Goal: Task Accomplishment & Management: Manage account settings

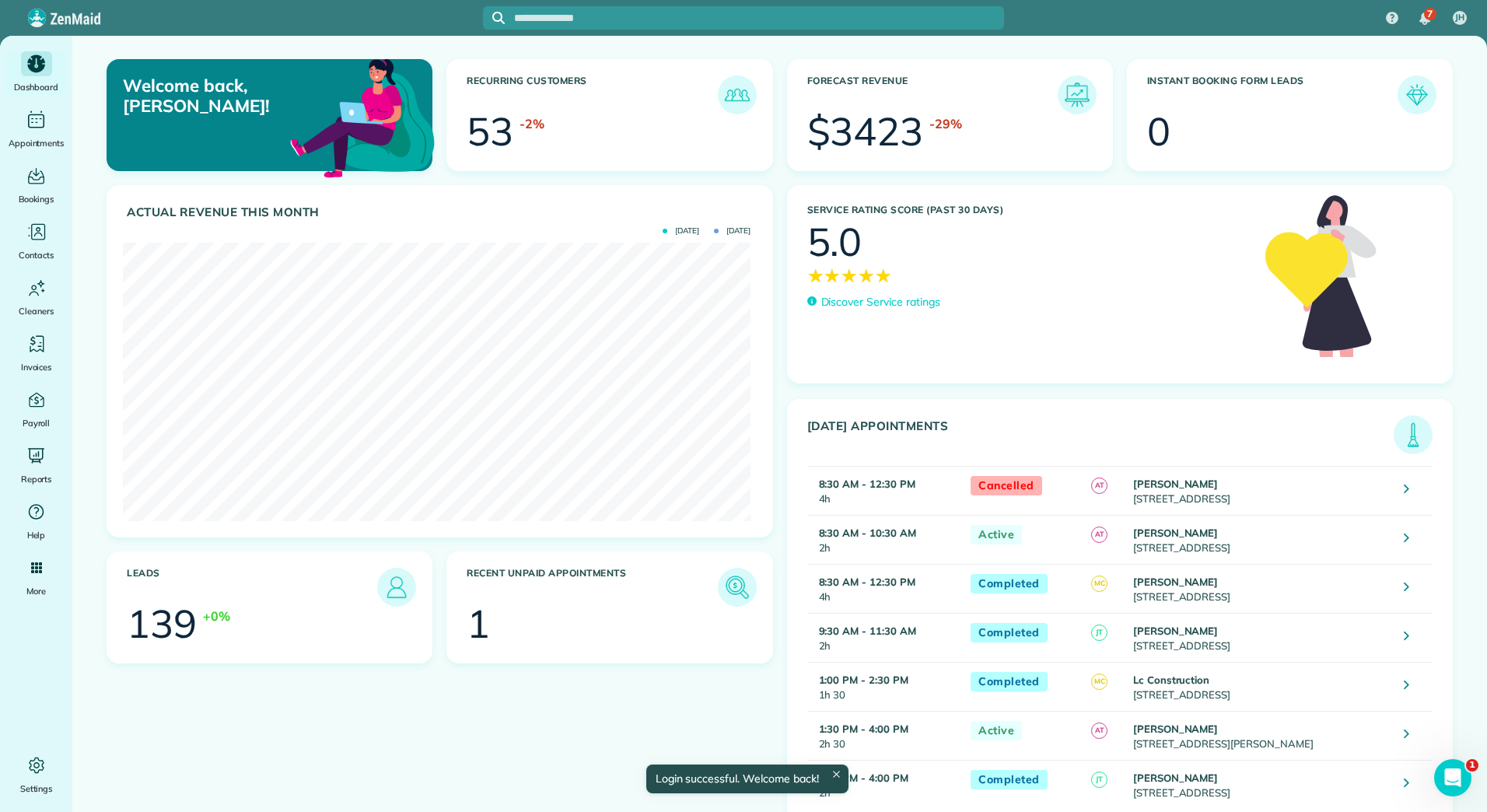
scroll to position [278, 628]
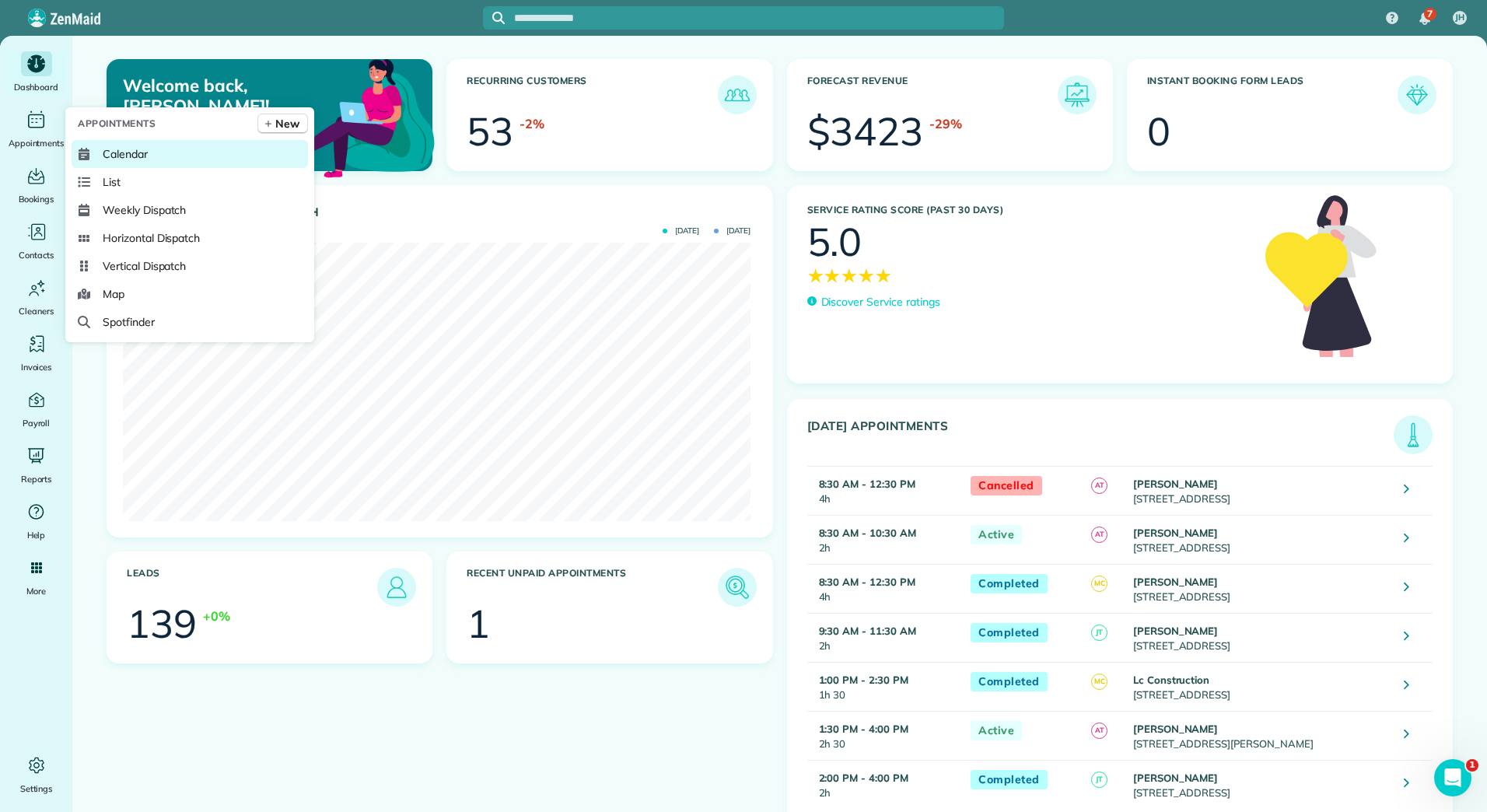
click at [142, 163] on link "Calendar" at bounding box center [189, 154] width 236 height 28
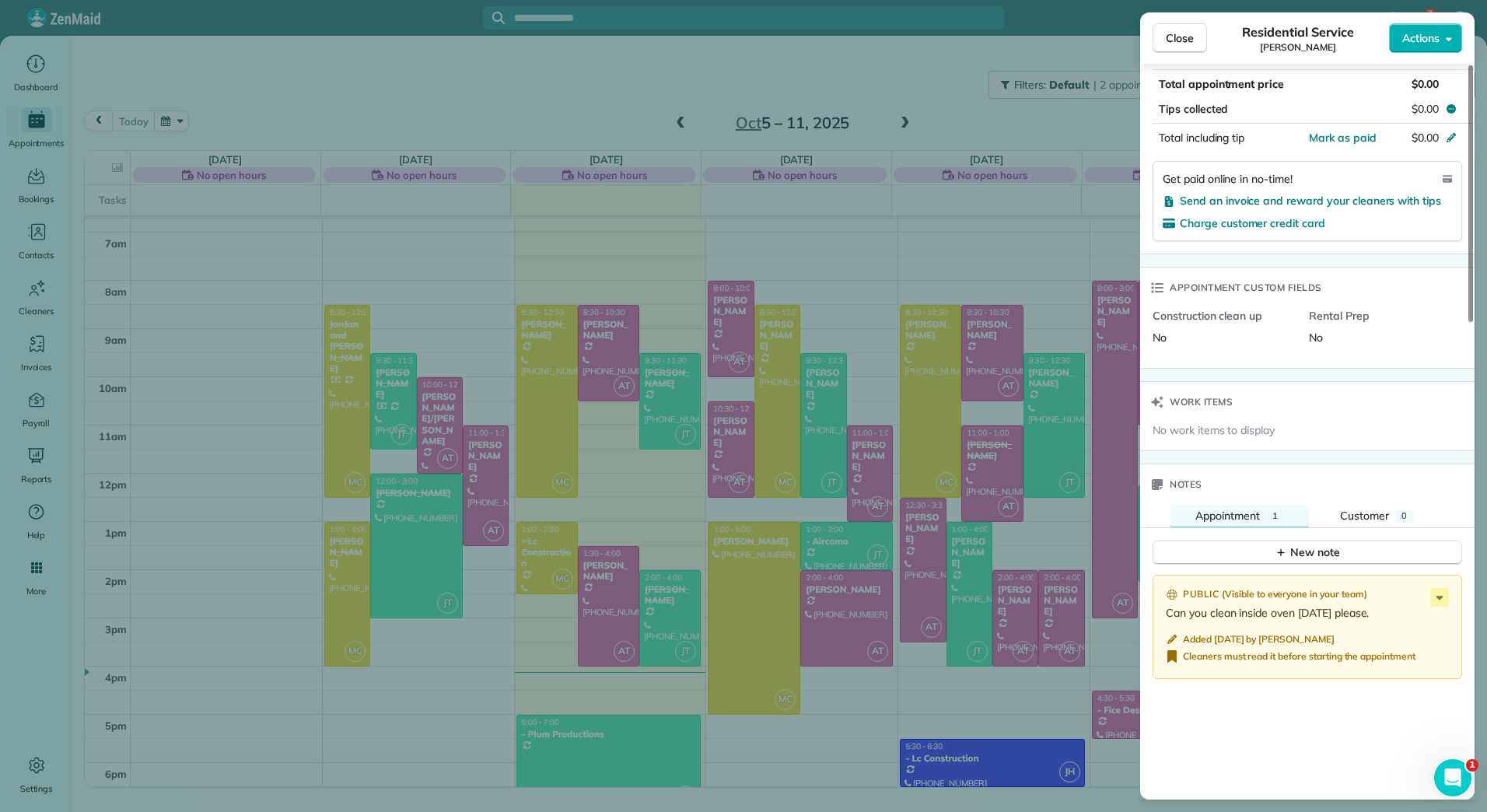
scroll to position [1091, 0]
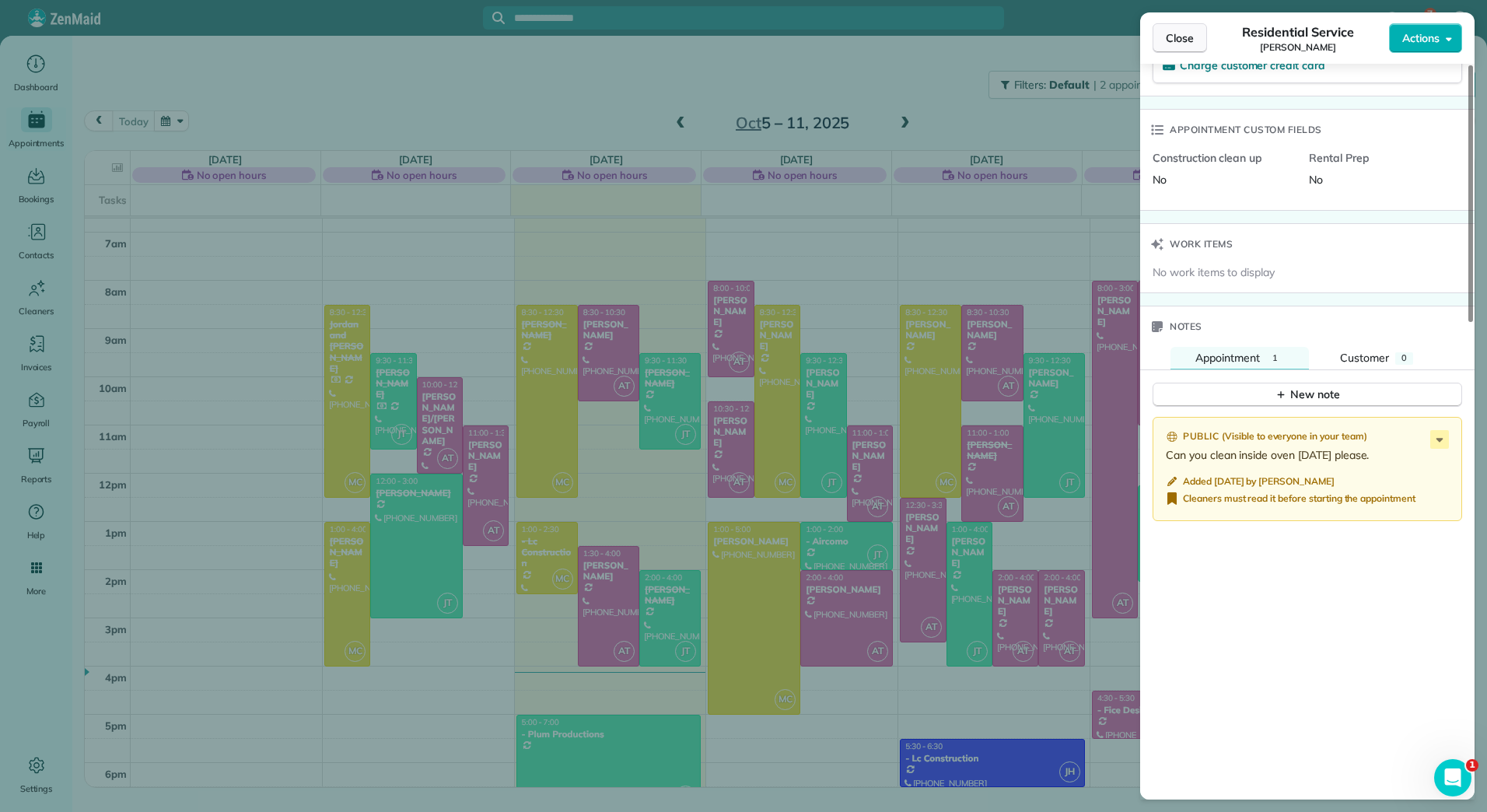
click at [1178, 43] on span "Close" at bounding box center [1179, 38] width 28 height 15
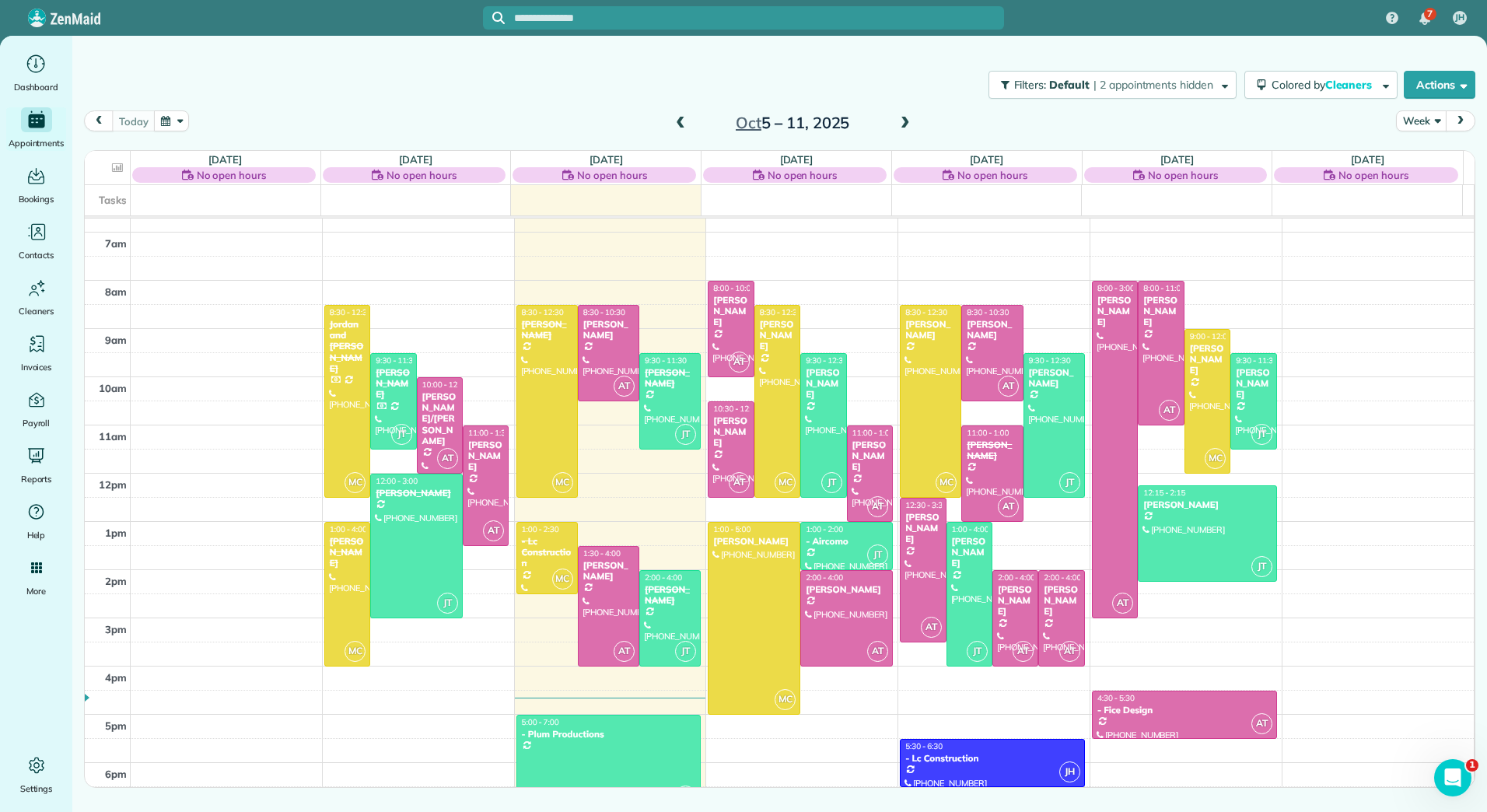
click at [907, 118] on span at bounding box center [905, 123] width 17 height 14
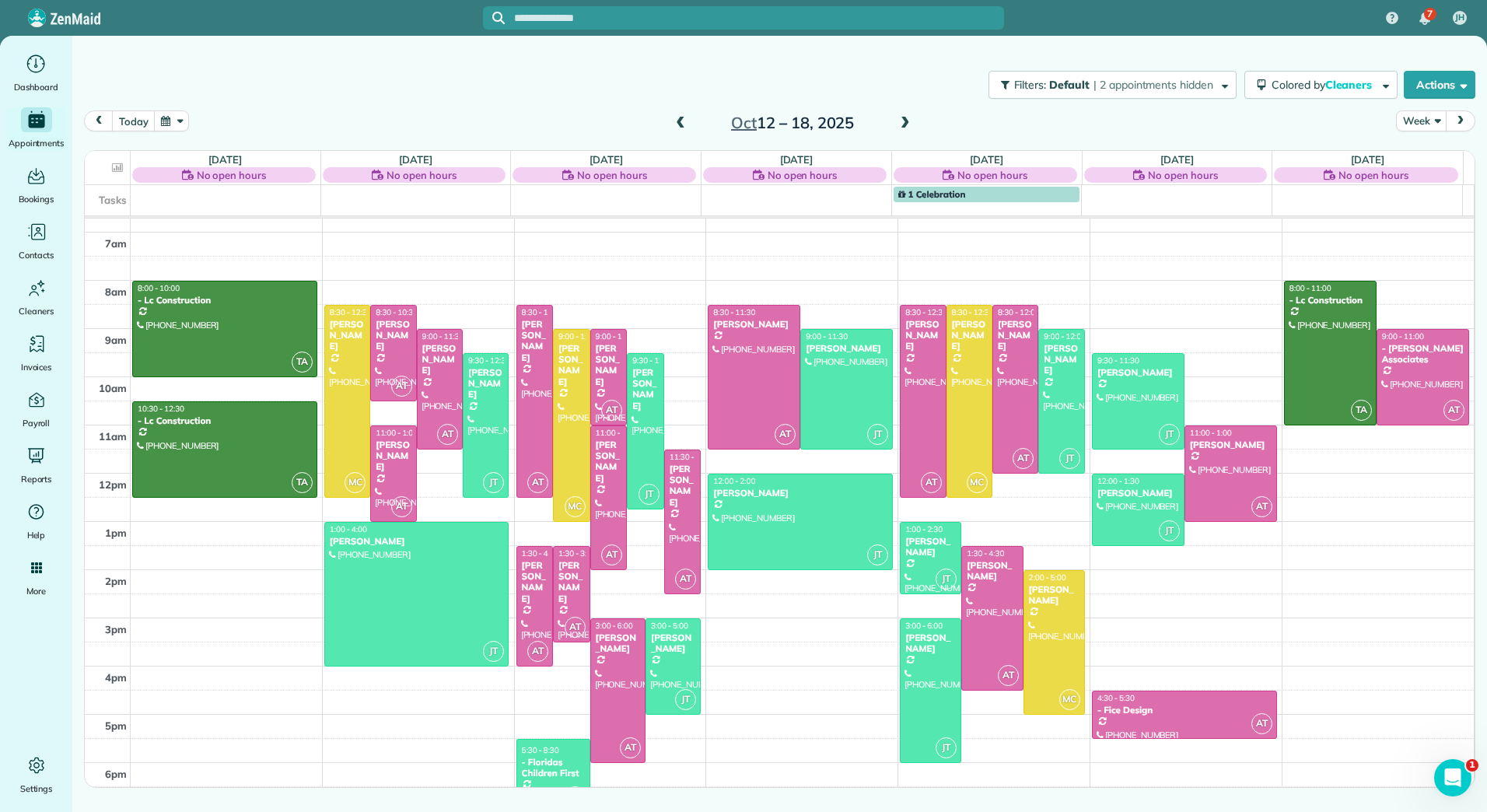
click at [684, 122] on span at bounding box center [680, 123] width 17 height 14
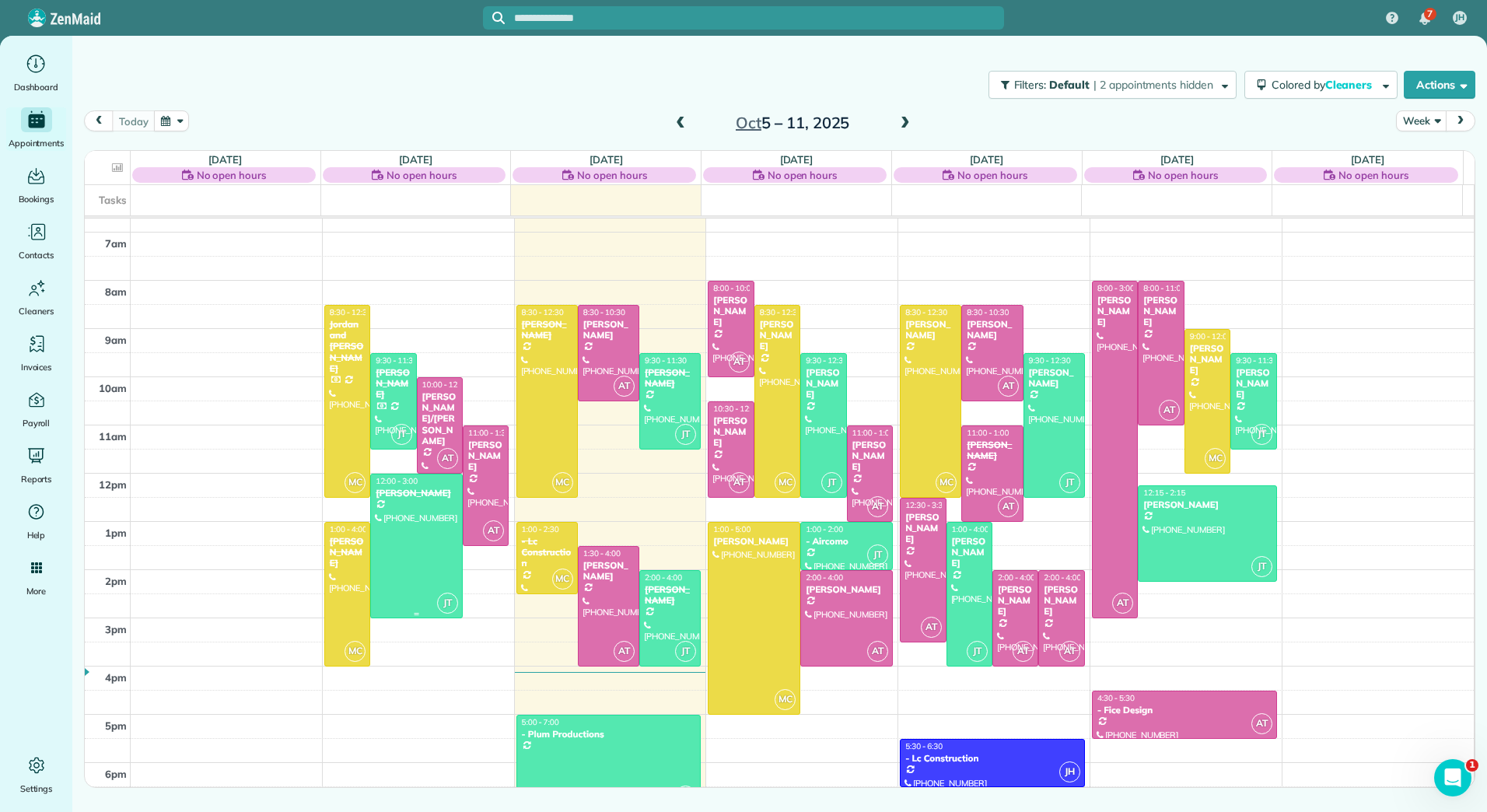
click at [409, 539] on div at bounding box center [417, 546] width 91 height 143
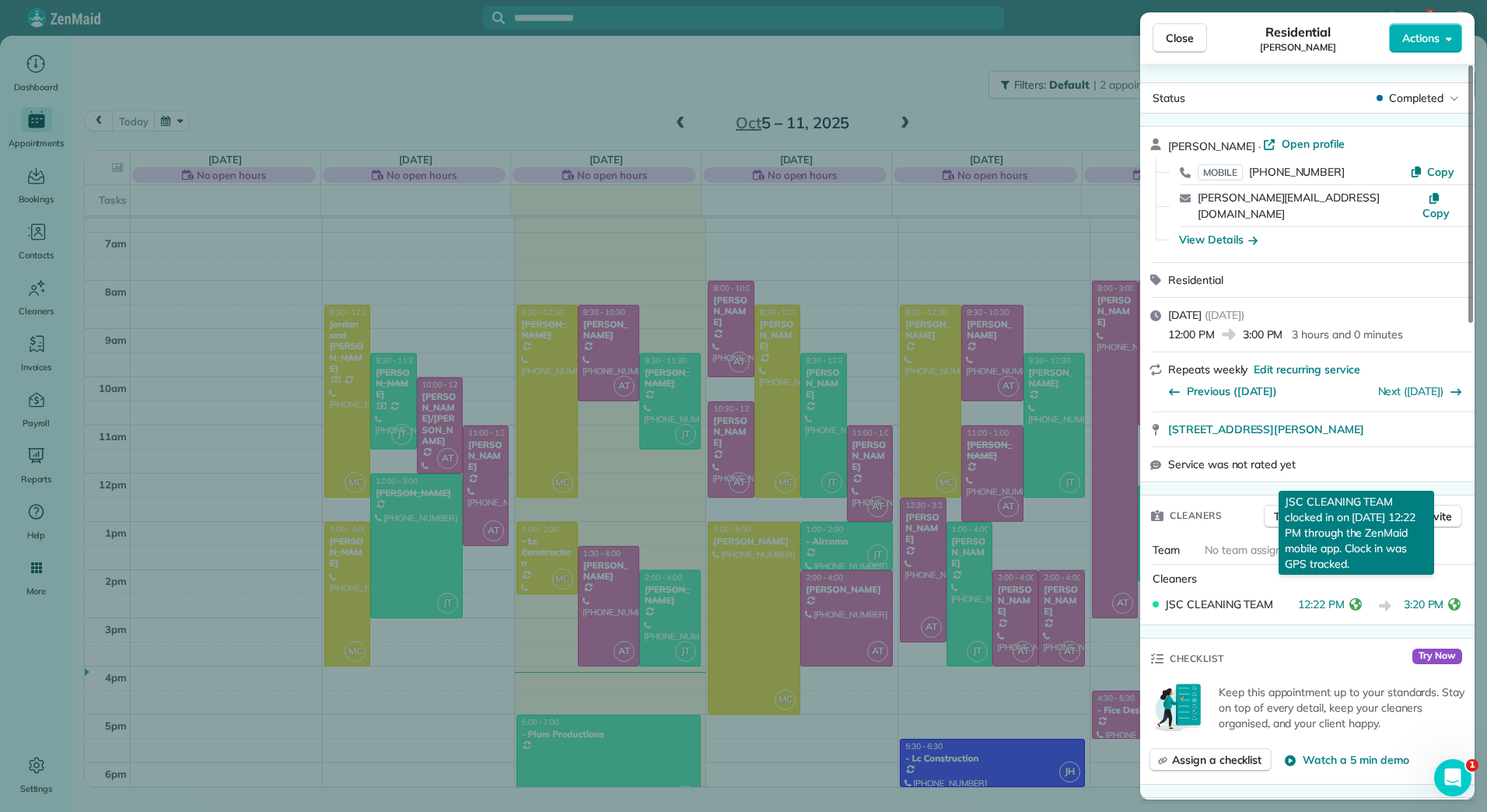
click at [1356, 598] on icon "reset" at bounding box center [1356, 604] width 13 height 13
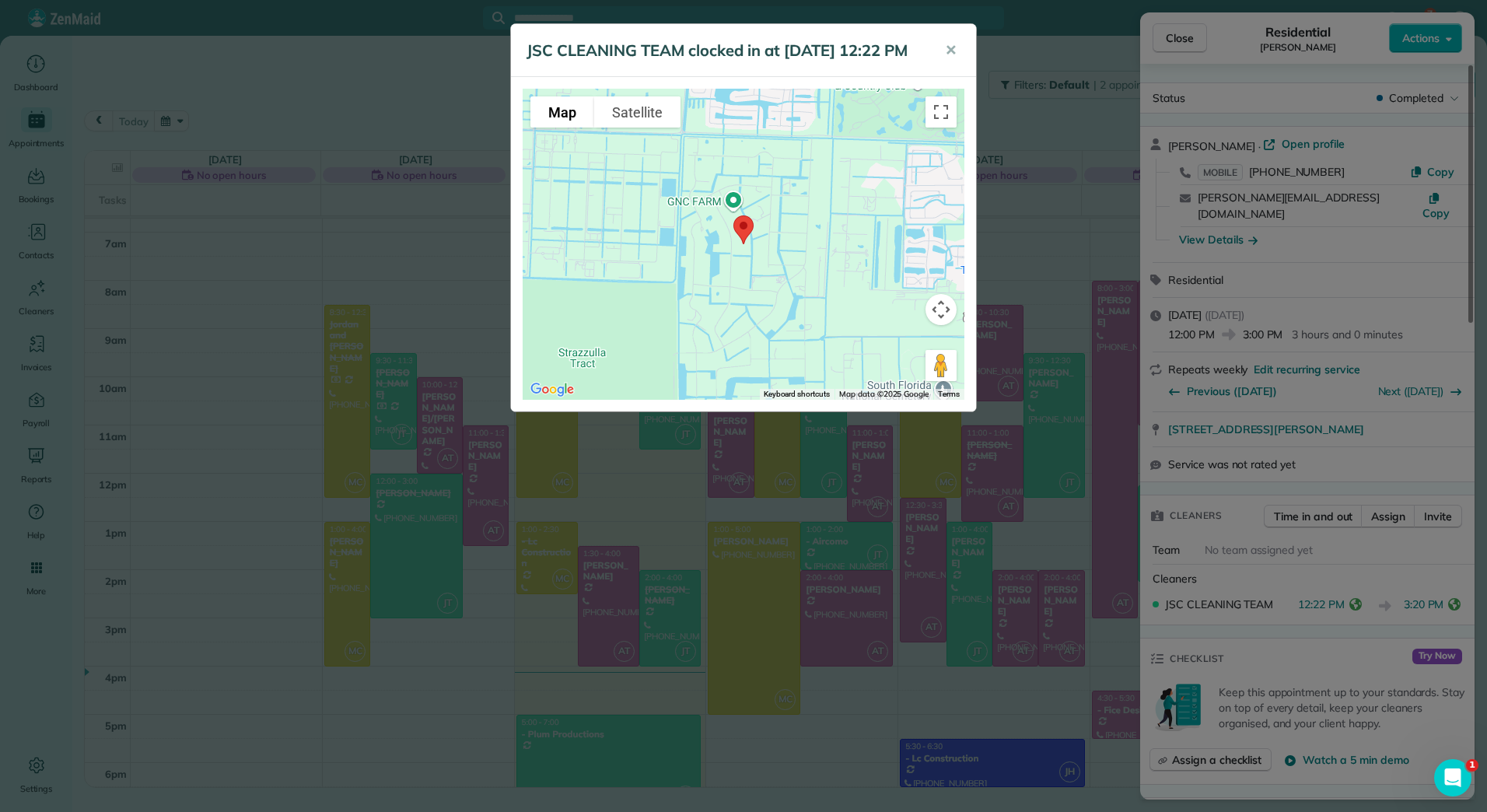
click at [1458, 591] on div "JSC CLEANING TEAM clocked in at [DATE] 12:22 PM ✕ To navigate the map with touc…" at bounding box center [743, 406] width 1487 height 812
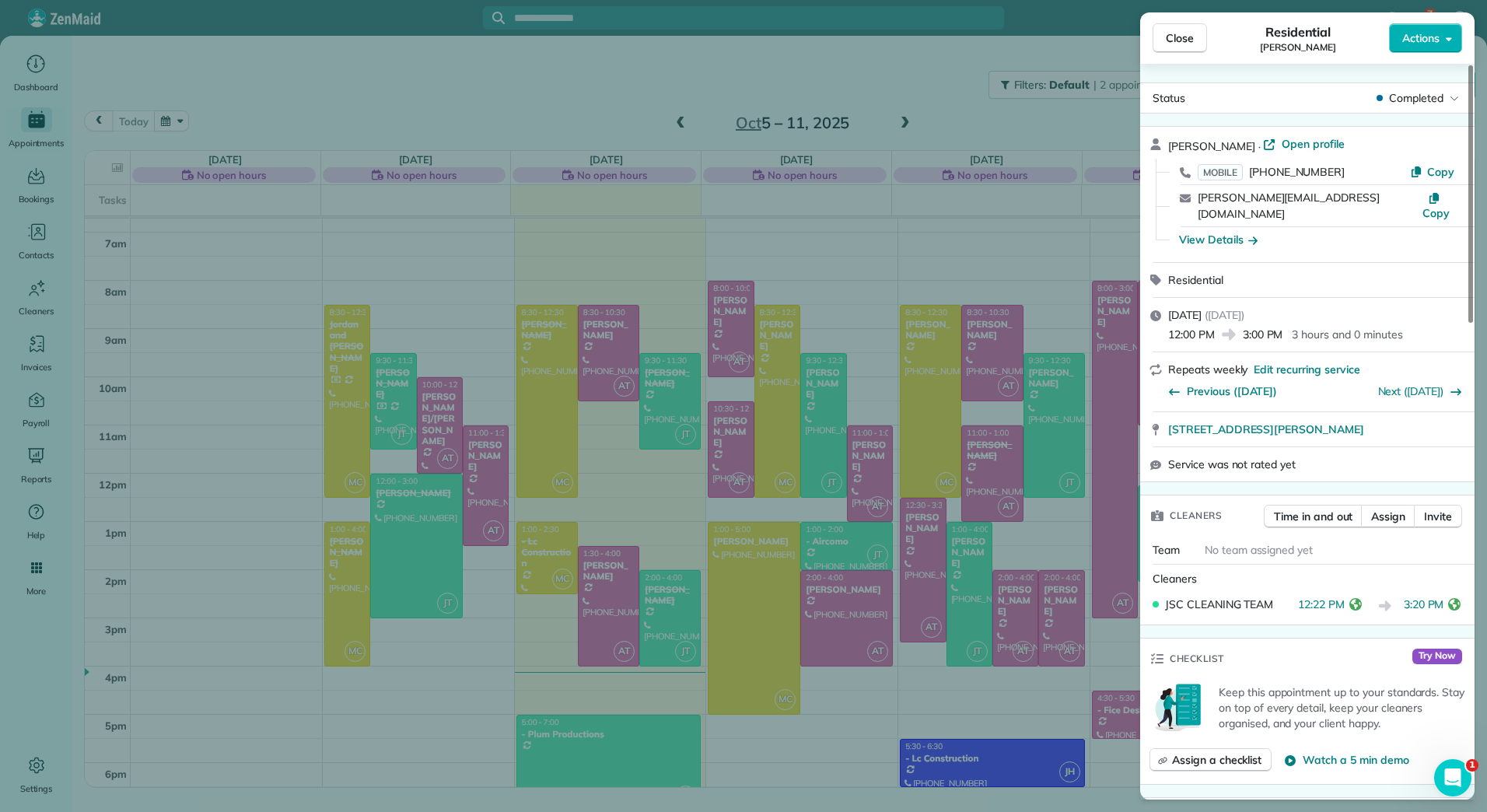
click at [1458, 598] on icon "reset" at bounding box center [1455, 604] width 13 height 13
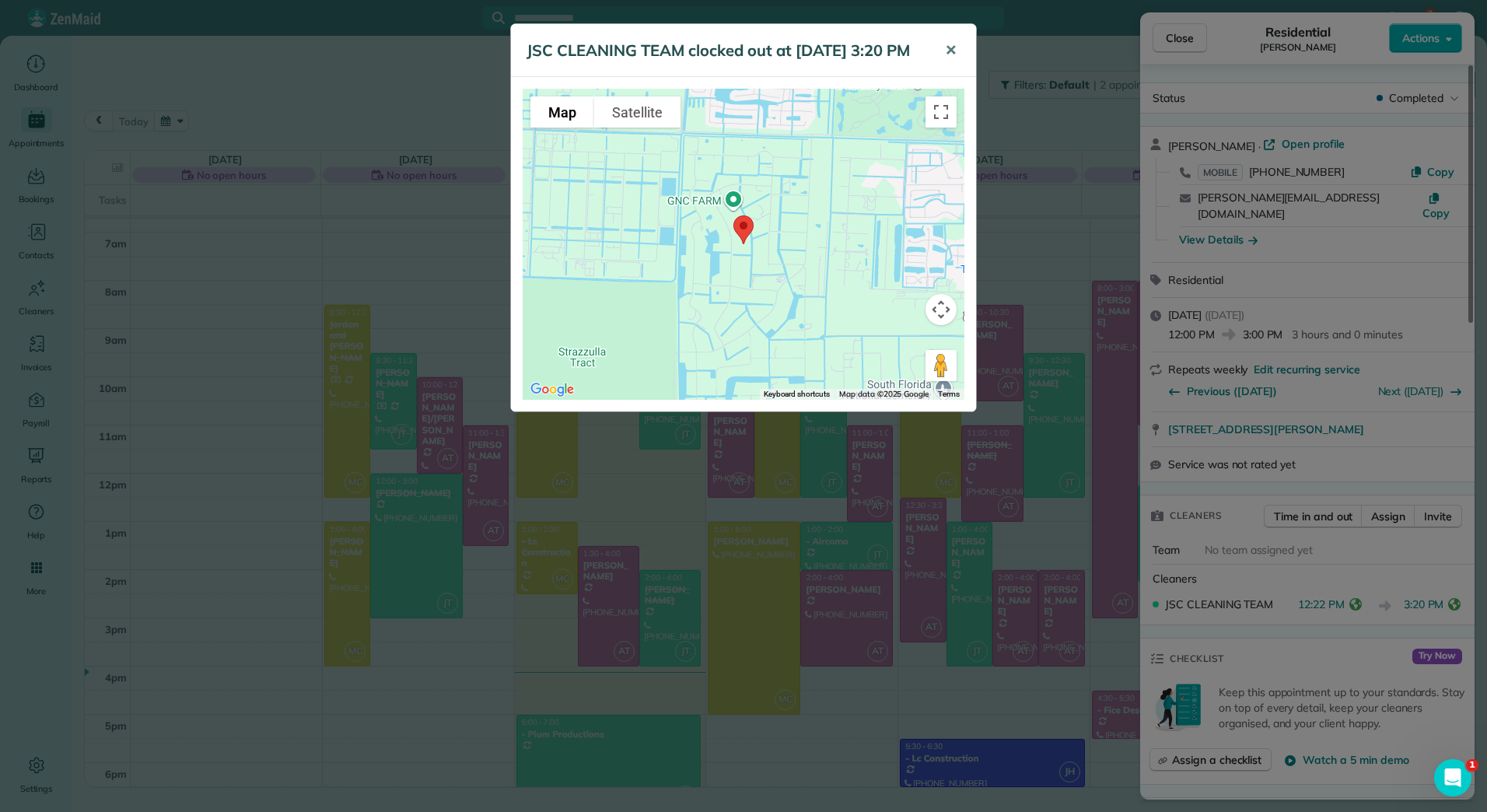
click at [948, 44] on span "✕" at bounding box center [951, 50] width 12 height 18
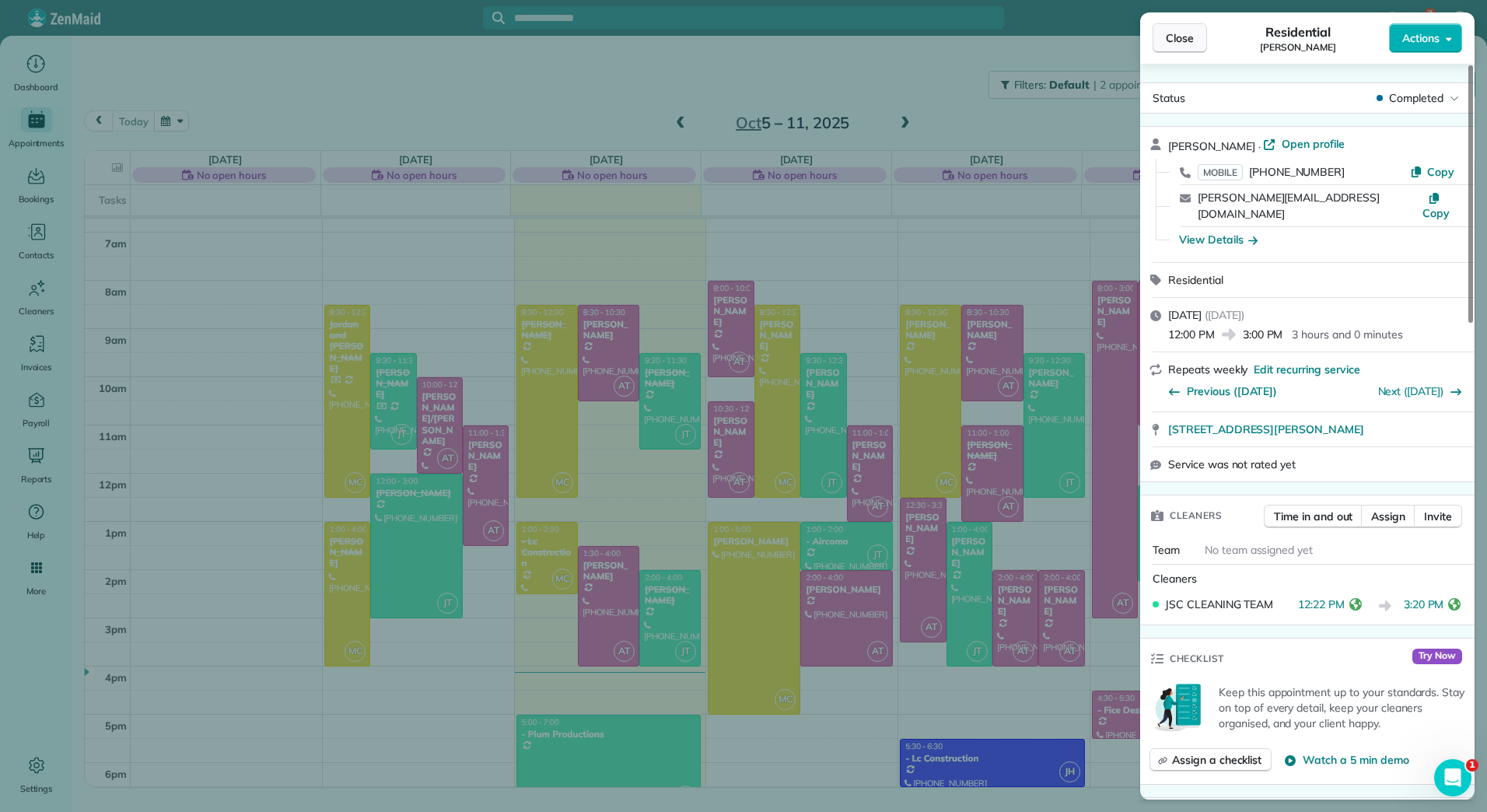
click at [1192, 30] on span "Close" at bounding box center [1179, 38] width 28 height 15
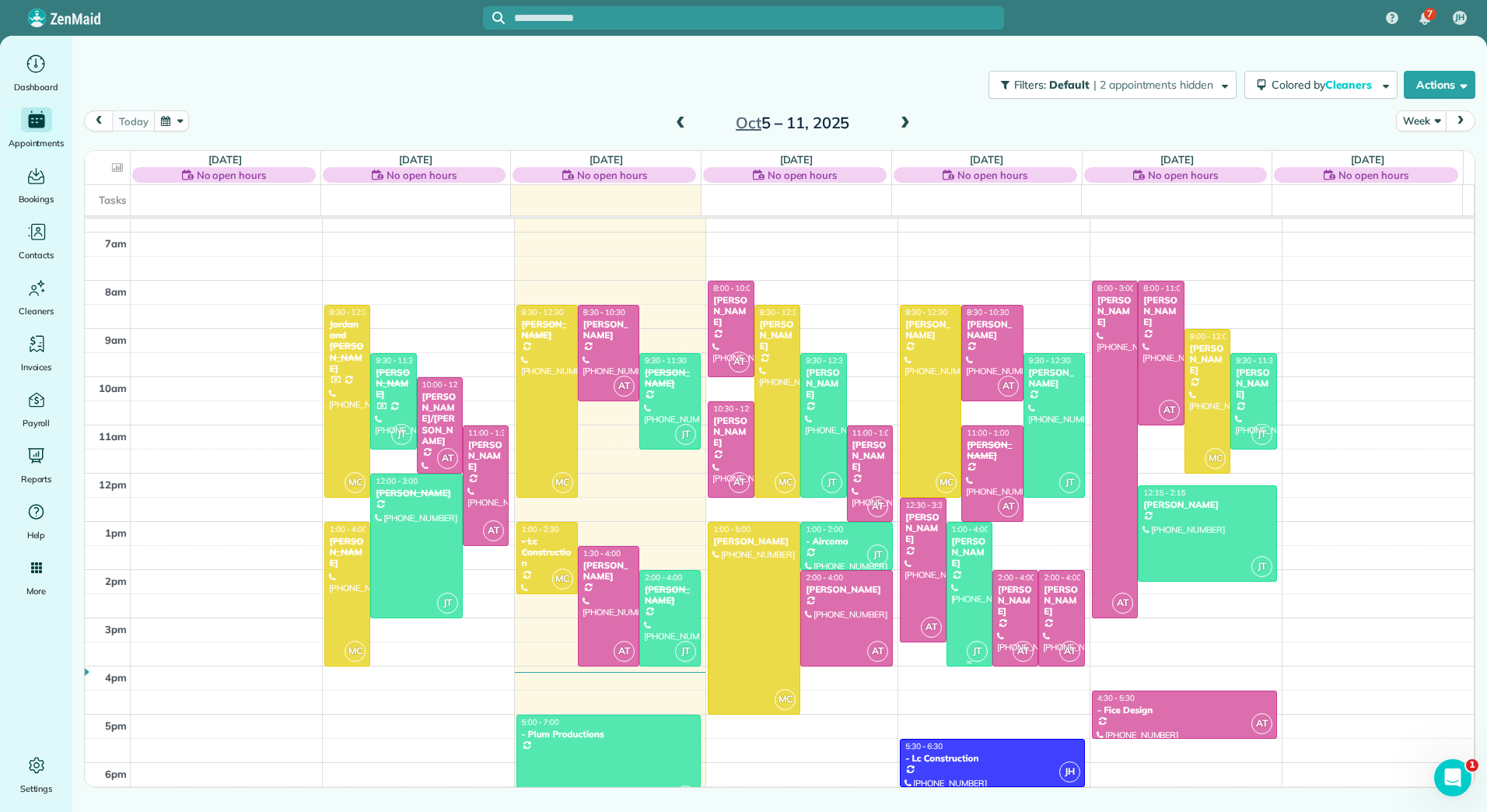
click at [968, 558] on div "[PERSON_NAME]" at bounding box center [970, 553] width 37 height 34
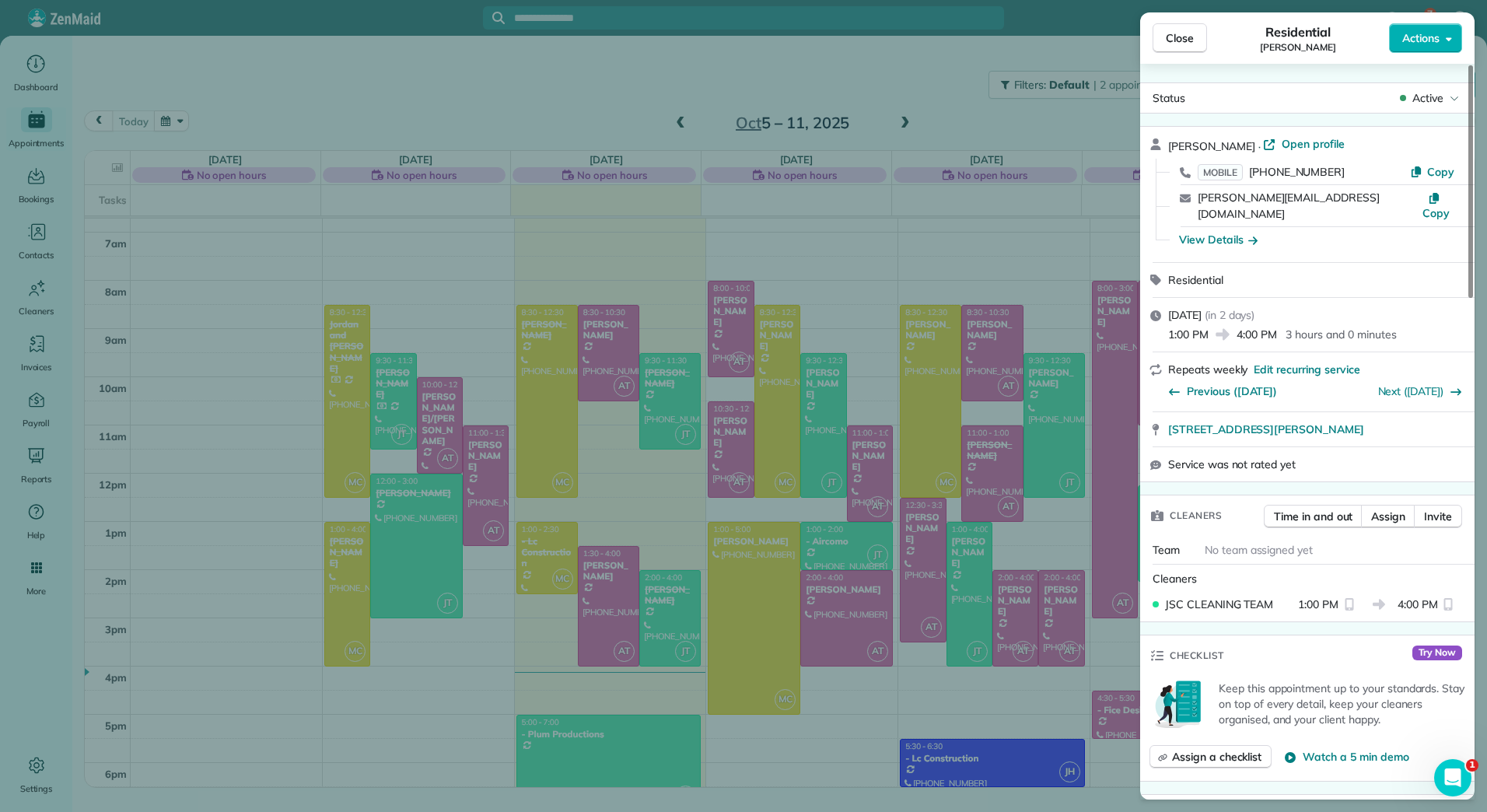
click at [1178, 42] on span "Close" at bounding box center [1179, 38] width 28 height 15
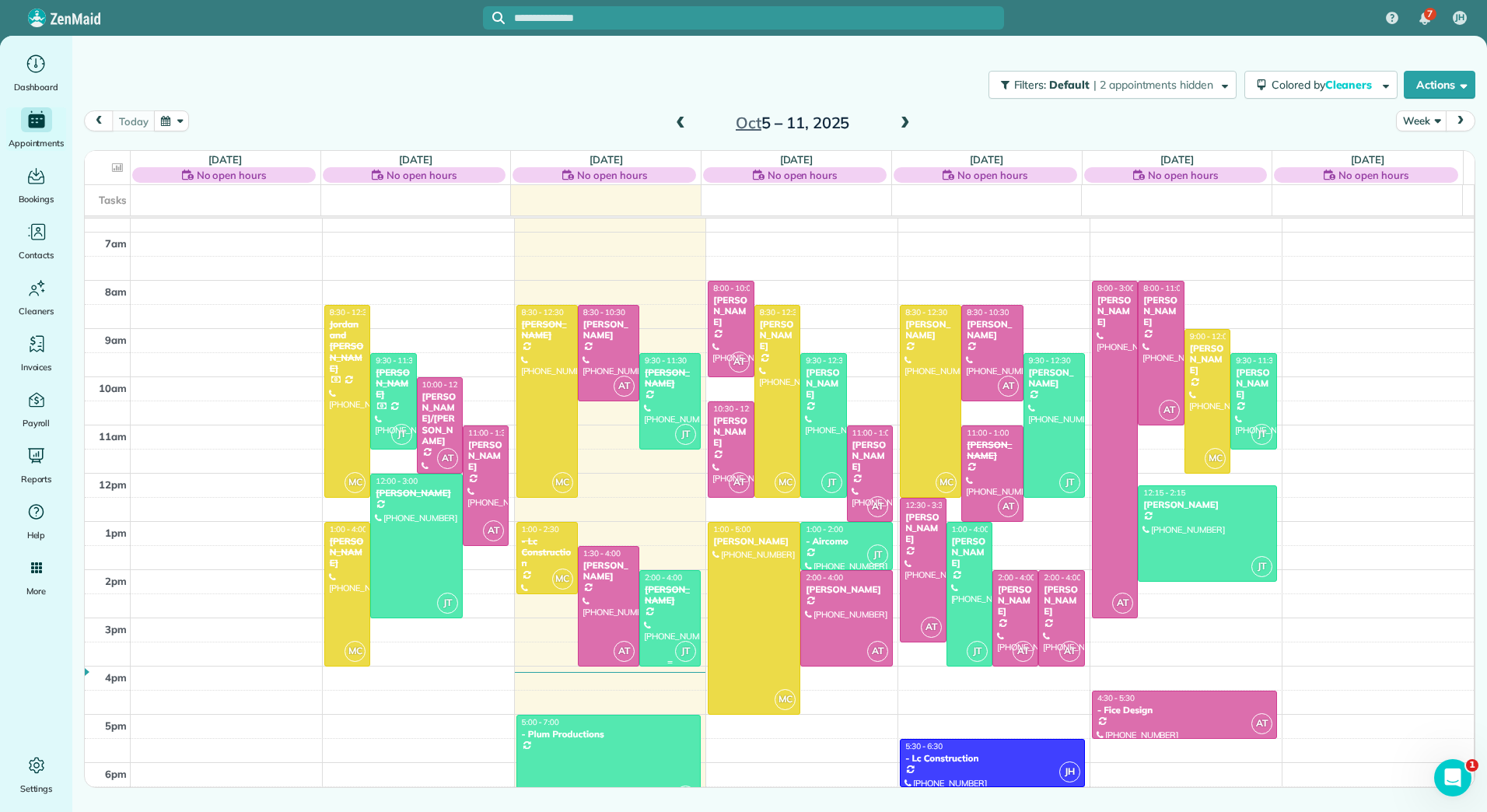
click at [661, 610] on div at bounding box center [670, 618] width 60 height 95
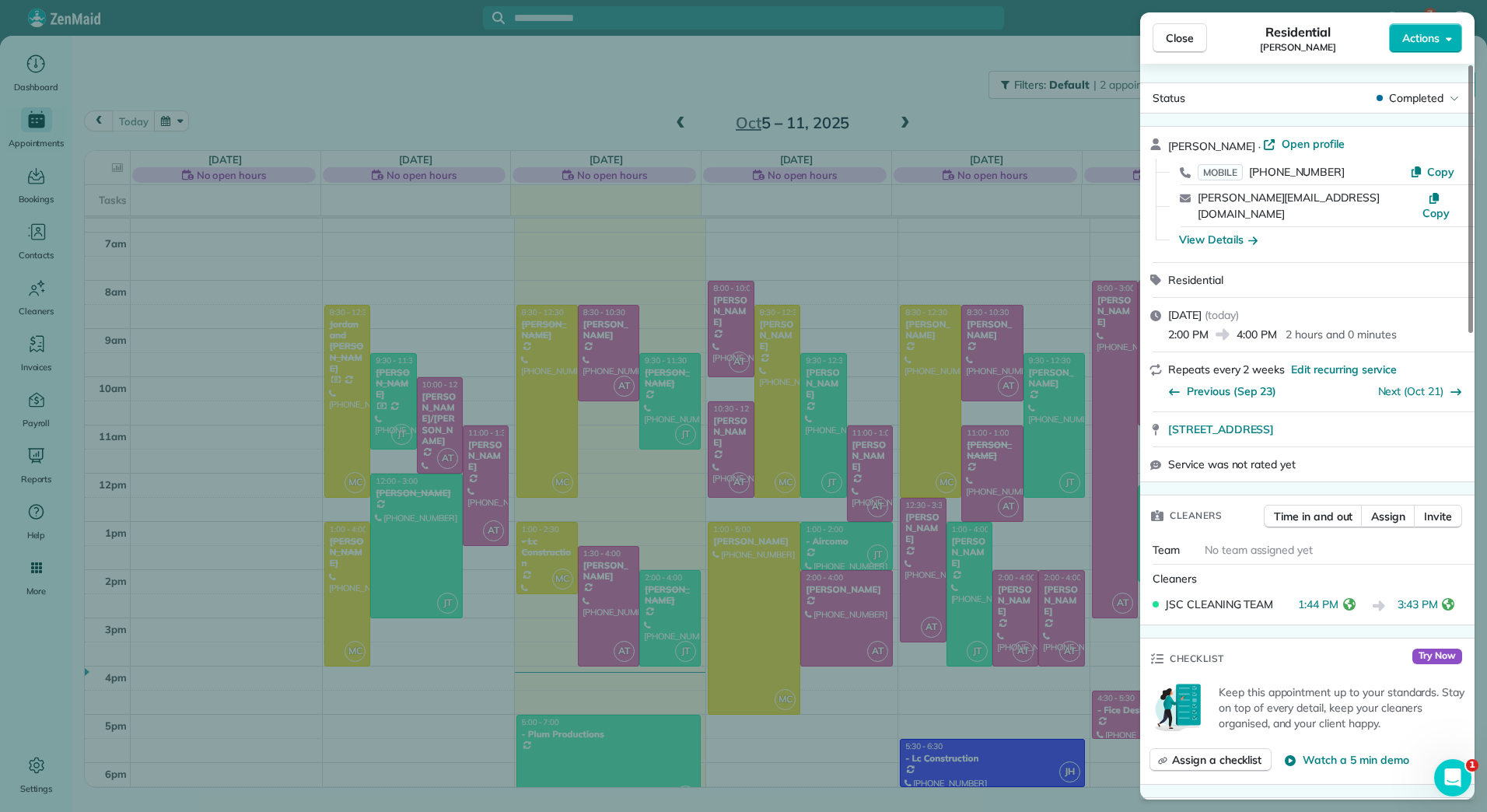
click at [1349, 598] on icon "reset" at bounding box center [1350, 604] width 13 height 13
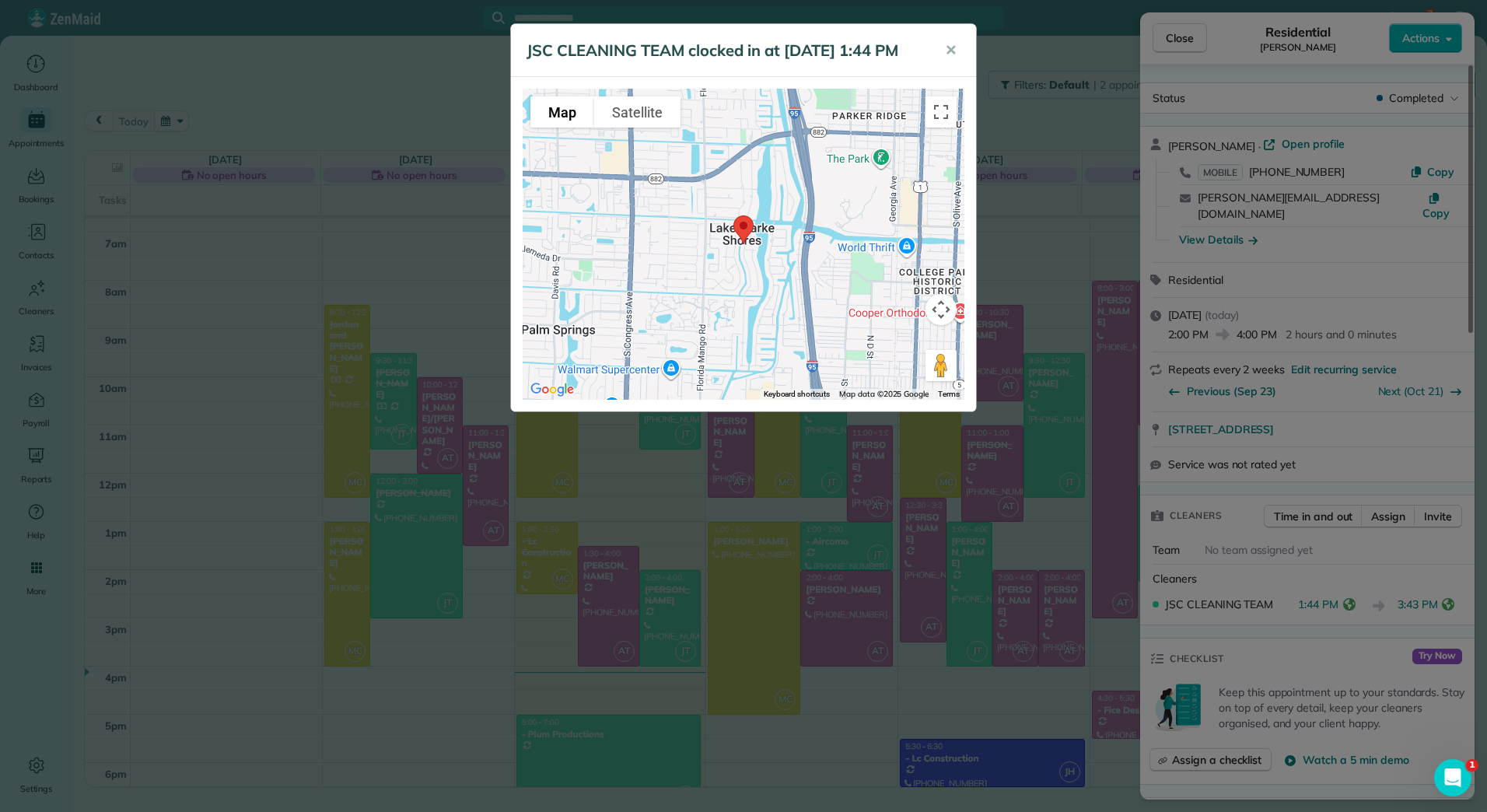
click at [1451, 591] on div "JSC CLEANING TEAM clocked in at [DATE] 1:44 PM ✕ To navigate the map with touch…" at bounding box center [743, 406] width 1487 height 812
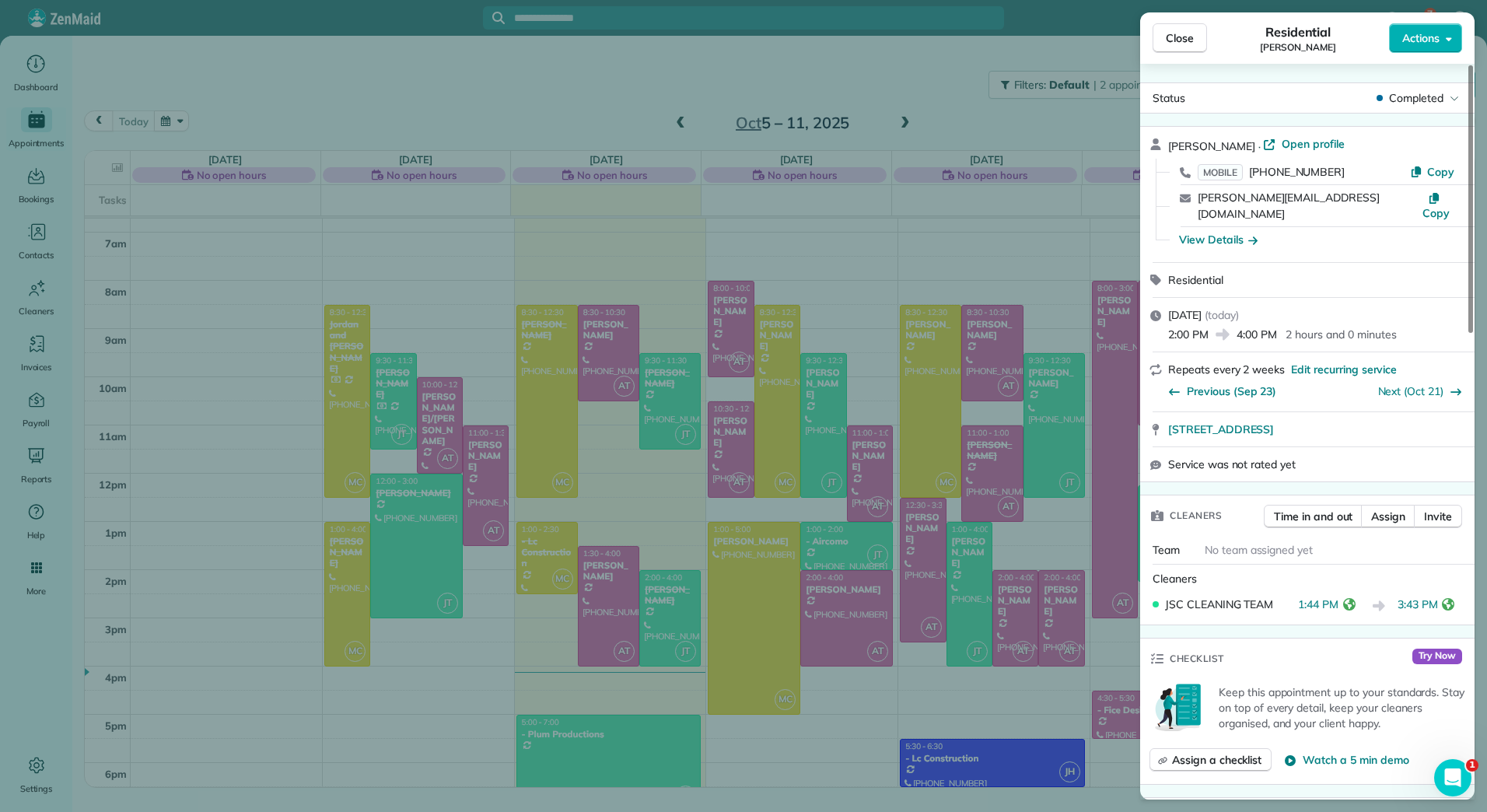
click at [1450, 598] on icon "reset" at bounding box center [1449, 604] width 13 height 13
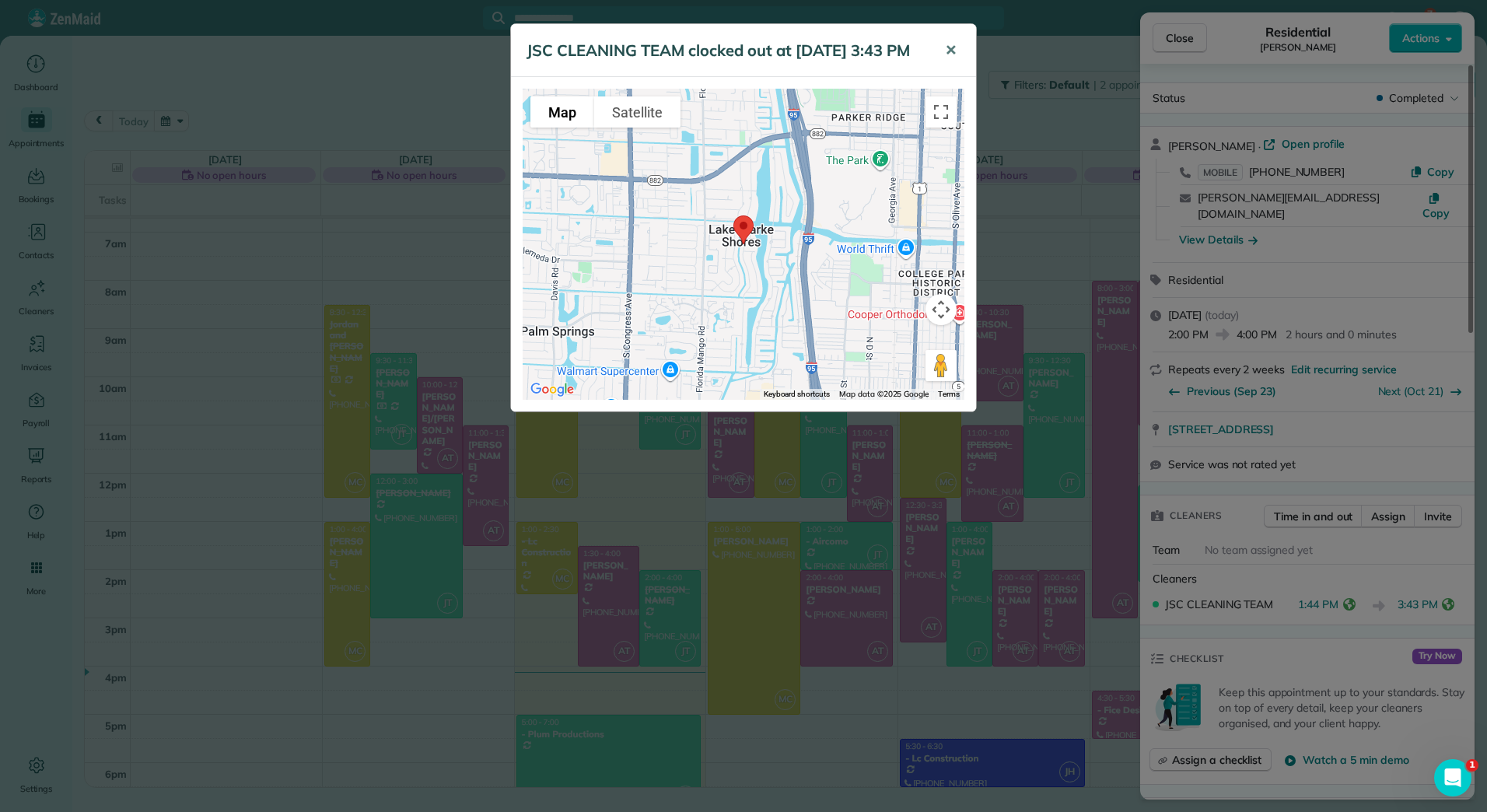
click at [952, 43] on span "✕" at bounding box center [951, 50] width 12 height 18
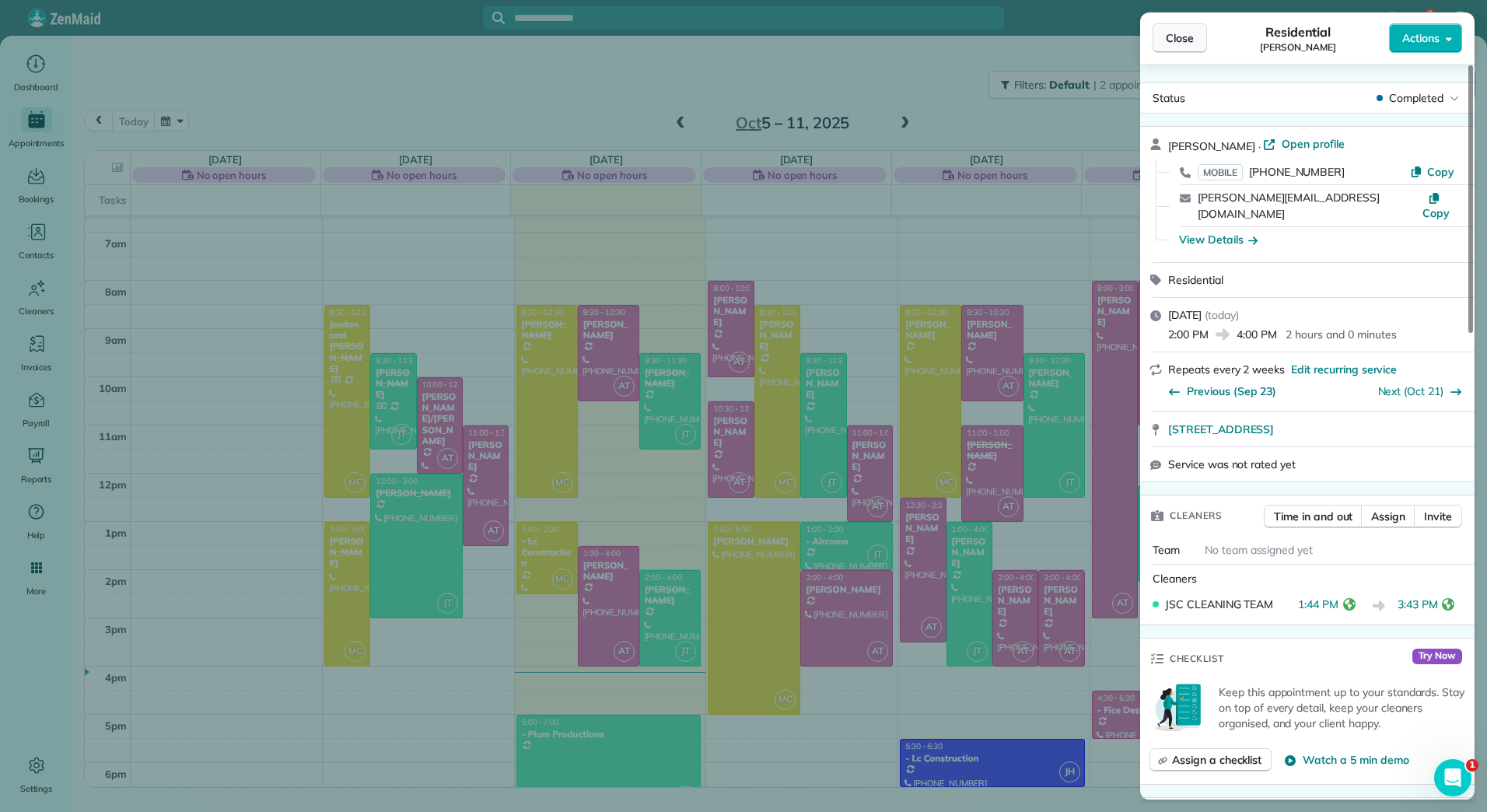
click at [1172, 34] on span "Close" at bounding box center [1179, 38] width 28 height 15
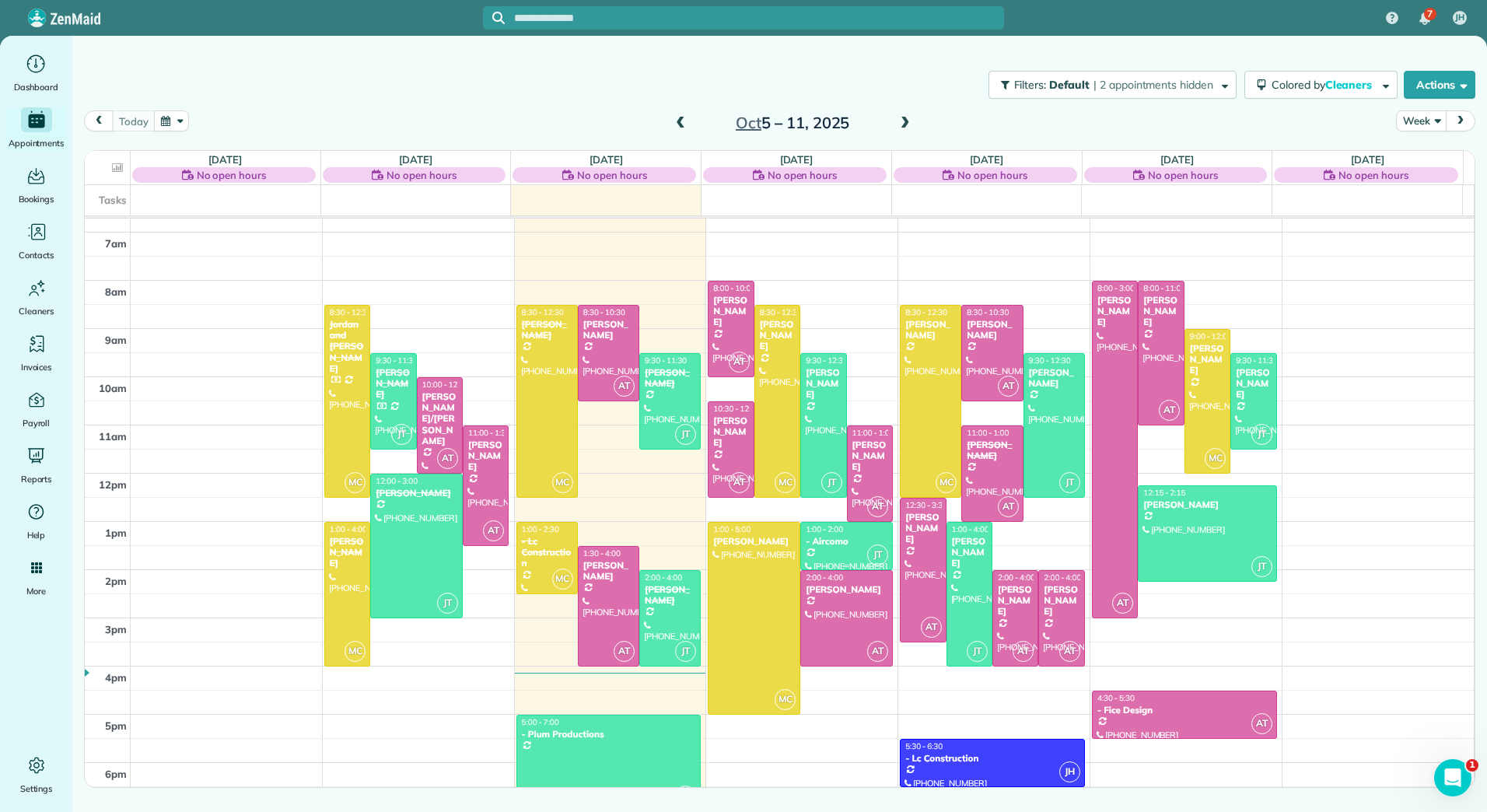
click at [825, 531] on span "1:00 - 2:00" at bounding box center [824, 529] width 38 height 10
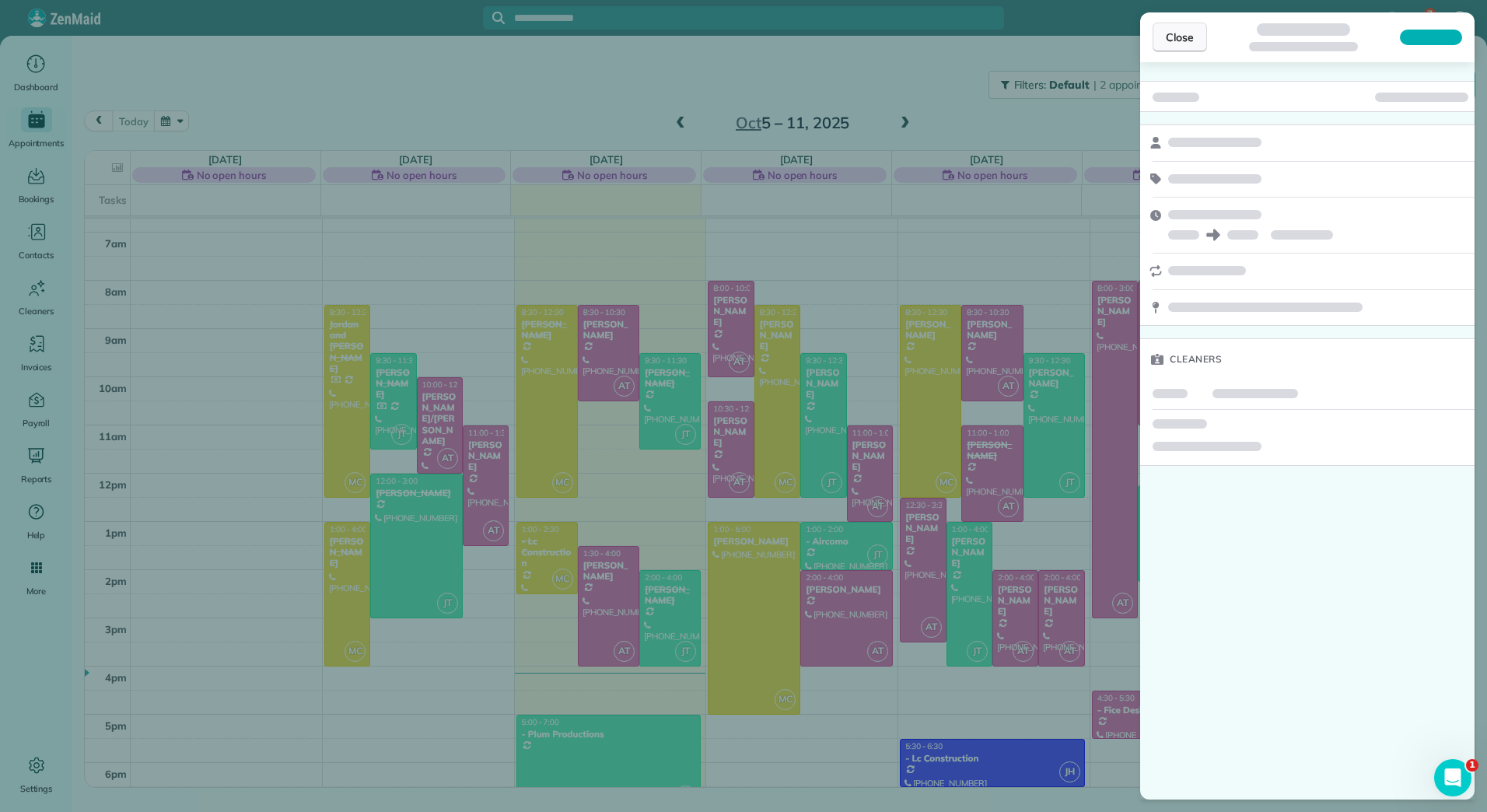
click at [1182, 30] on span "Close" at bounding box center [1179, 37] width 28 height 15
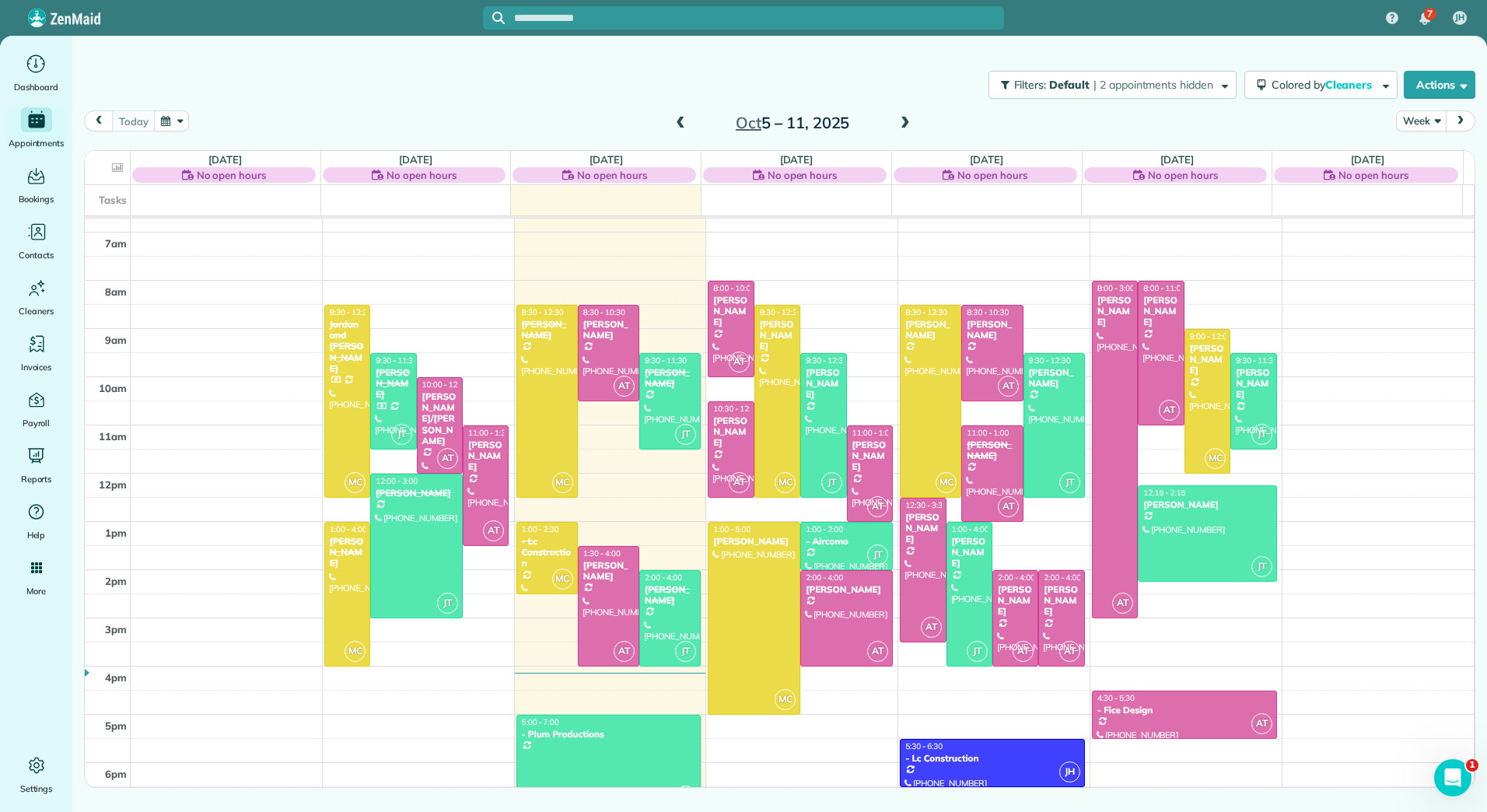
click at [902, 119] on span at bounding box center [905, 123] width 17 height 14
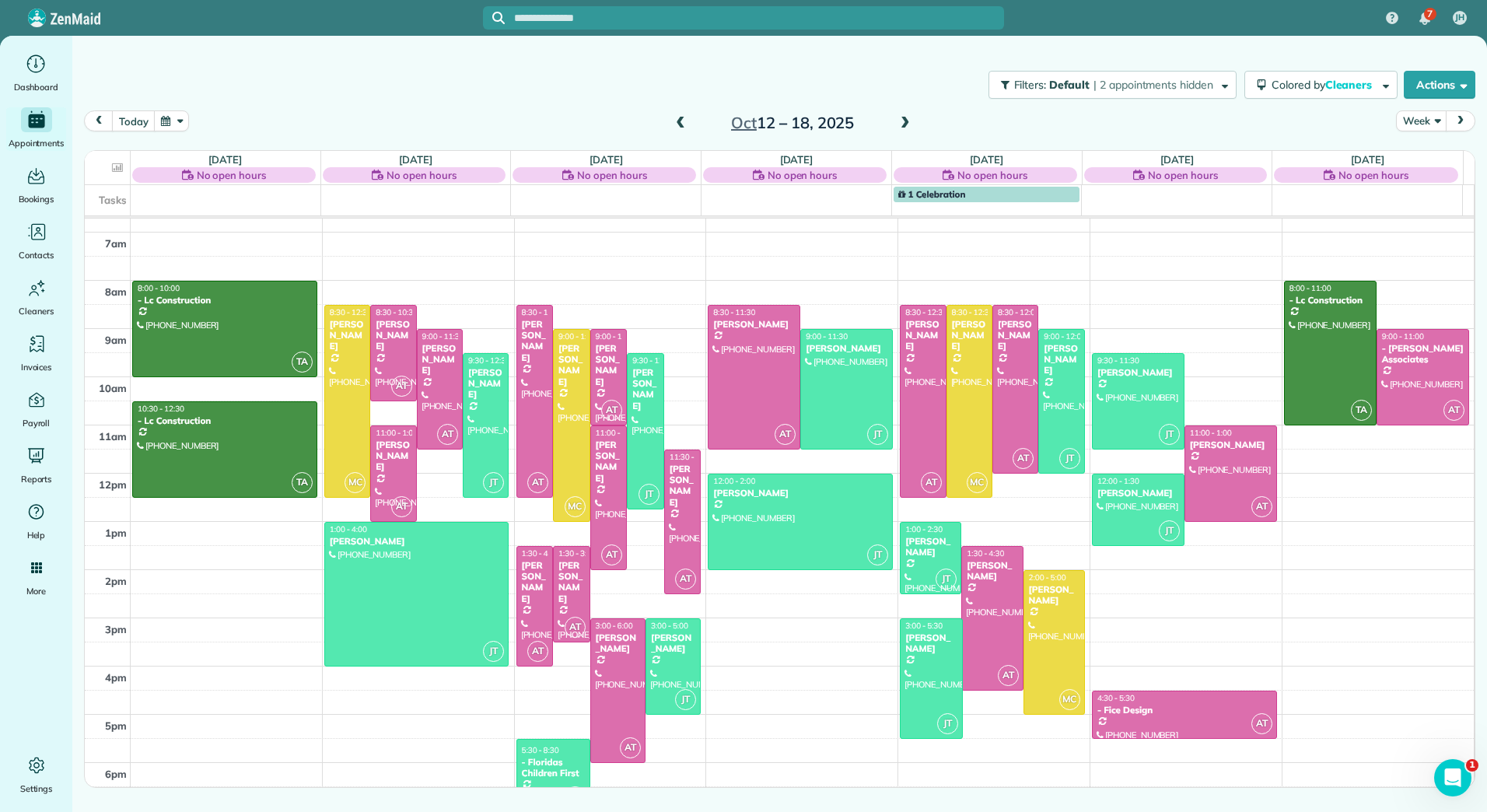
drag, startPoint x: 928, startPoint y: 760, endPoint x: 928, endPoint y: 729, distance: 31.0
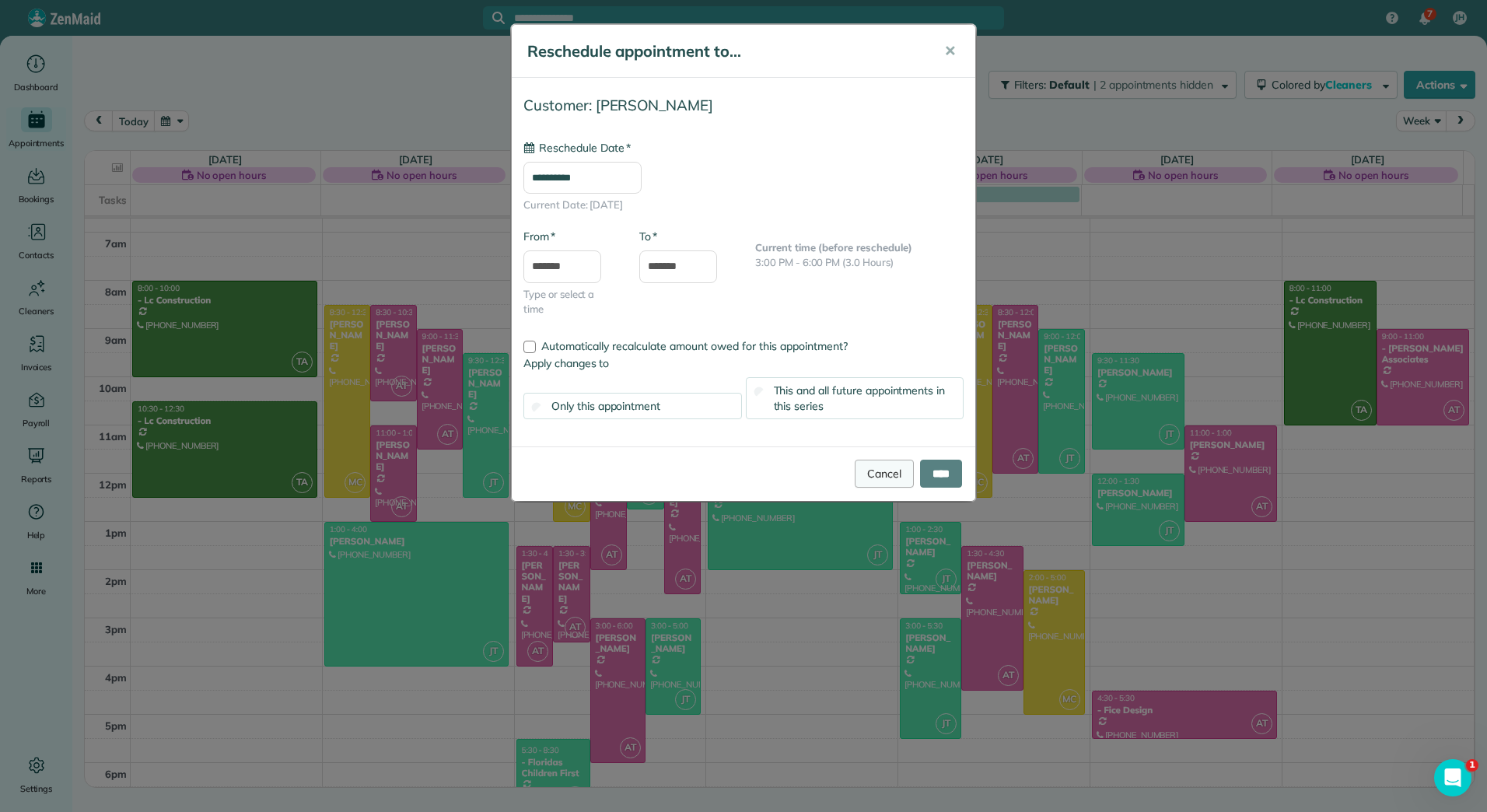
type input "**********"
click at [938, 479] on input "****" at bounding box center [941, 473] width 42 height 28
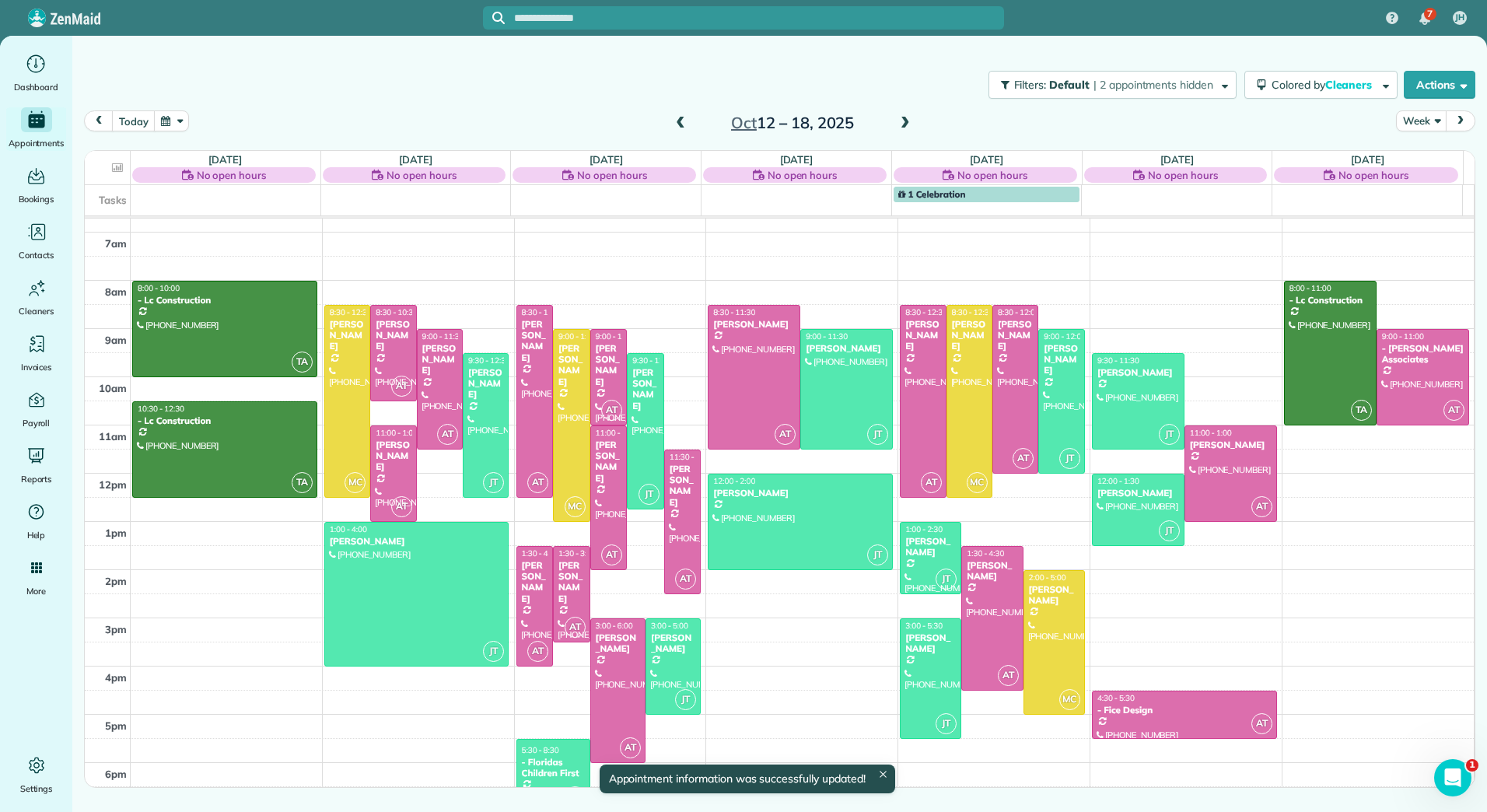
click at [682, 119] on span at bounding box center [680, 123] width 17 height 14
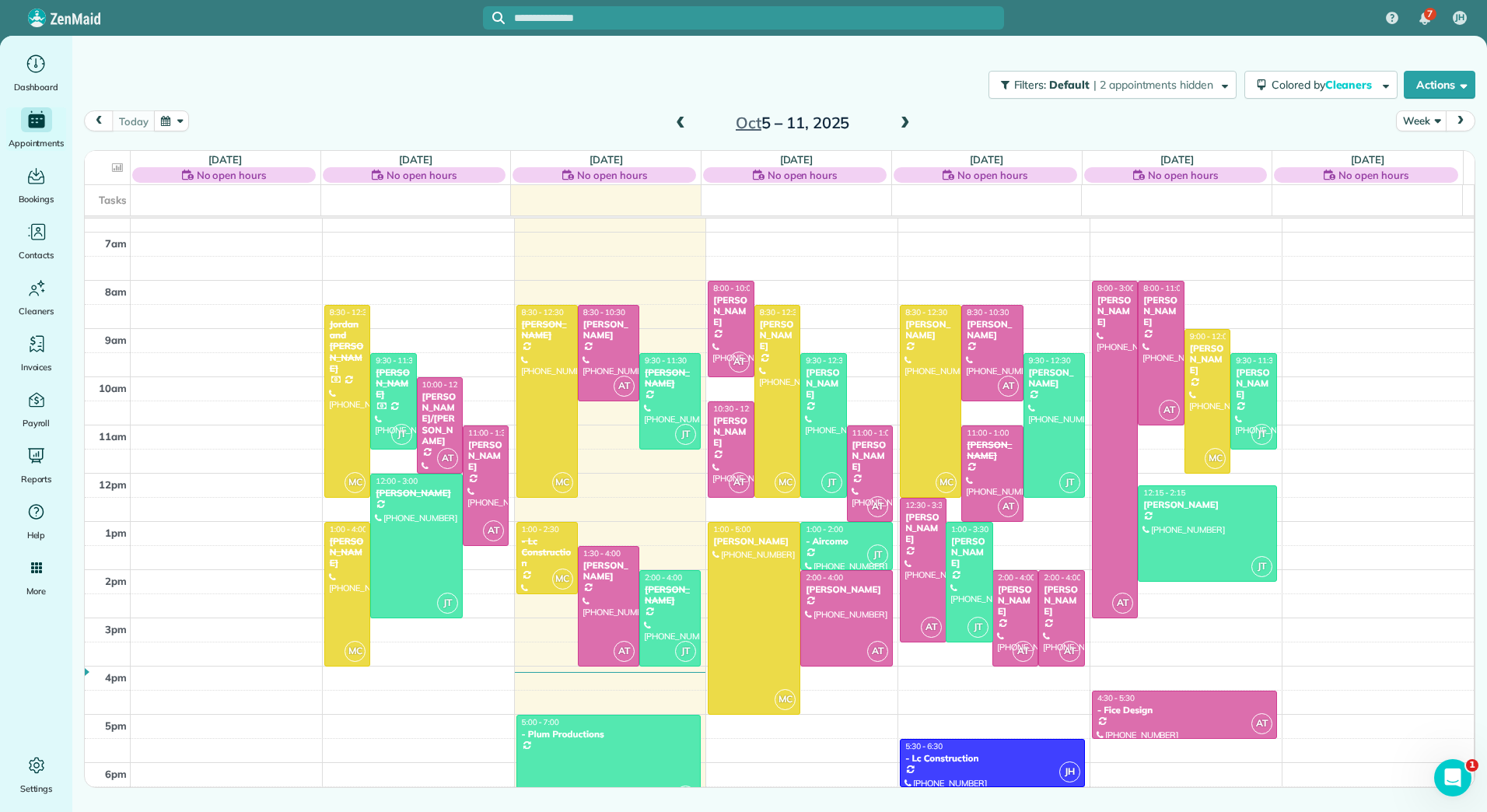
drag, startPoint x: 962, startPoint y: 664, endPoint x: 961, endPoint y: 632, distance: 32.0
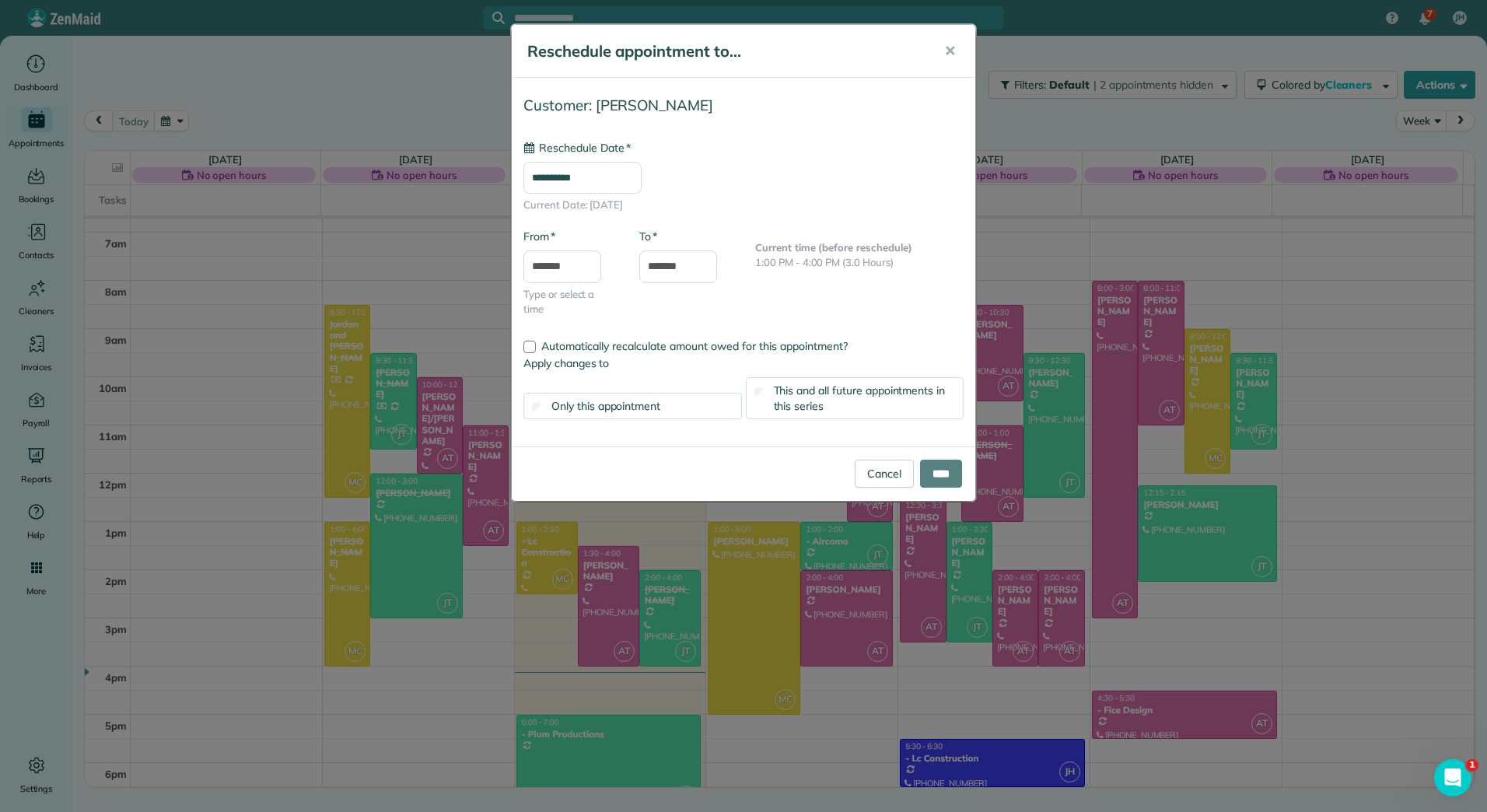
type input "**********"
click at [948, 469] on input "****" at bounding box center [941, 473] width 42 height 28
